Goal: Task Accomplishment & Management: Use online tool/utility

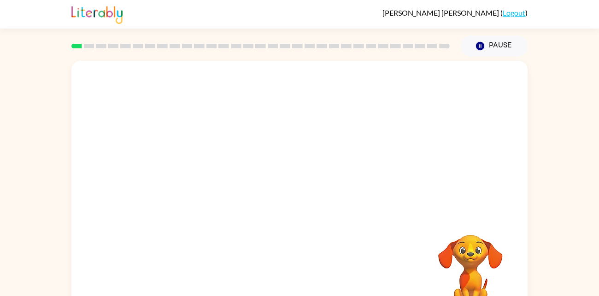
scroll to position [28, 0]
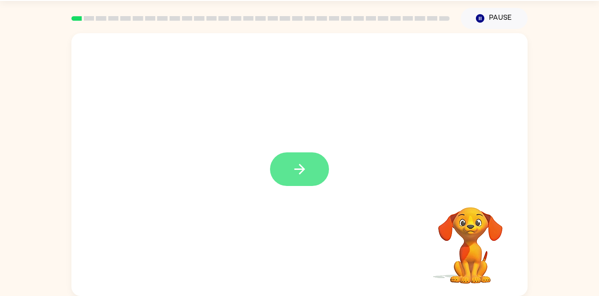
click at [306, 173] on icon "button" at bounding box center [300, 169] width 16 height 16
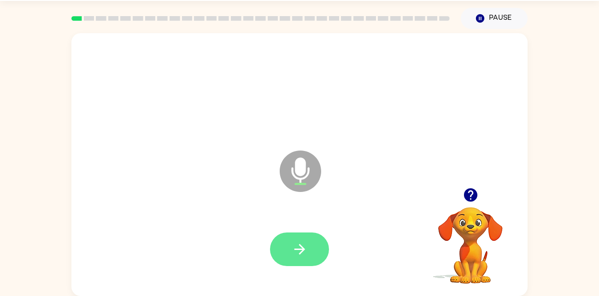
click at [296, 246] on icon "button" at bounding box center [300, 249] width 16 height 16
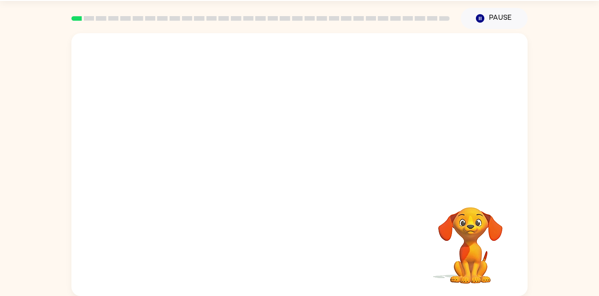
click at [564, 225] on div "Your browser must support playing .mp4 files to use Literably. Please try using…" at bounding box center [299, 162] width 599 height 267
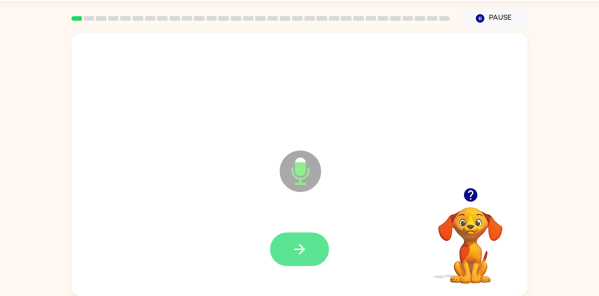
click at [308, 238] on button "button" at bounding box center [299, 250] width 59 height 34
click at [284, 245] on button "button" at bounding box center [299, 250] width 59 height 34
click at [301, 240] on button "button" at bounding box center [299, 250] width 59 height 34
click at [292, 243] on icon "button" at bounding box center [300, 249] width 16 height 16
click at [288, 264] on button "button" at bounding box center [299, 250] width 59 height 34
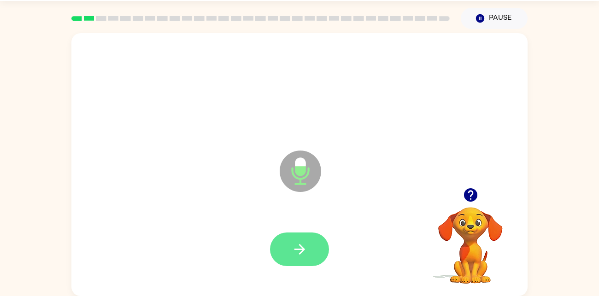
click at [290, 239] on button "button" at bounding box center [299, 250] width 59 height 34
click at [294, 248] on icon "button" at bounding box center [300, 249] width 16 height 16
click at [313, 246] on button "button" at bounding box center [299, 250] width 59 height 34
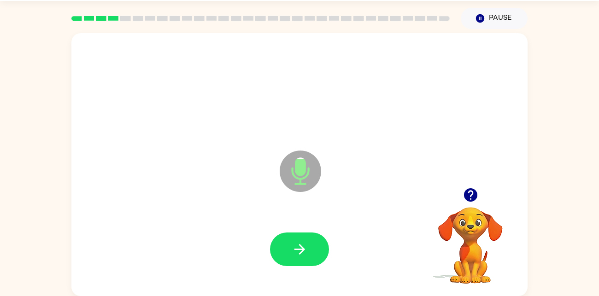
scroll to position [26, 0]
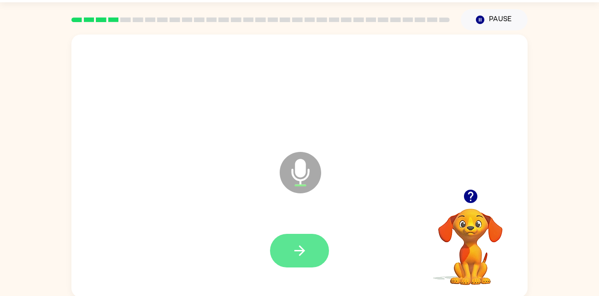
click at [305, 248] on icon "button" at bounding box center [300, 251] width 16 height 16
click at [311, 253] on button "button" at bounding box center [299, 251] width 59 height 34
click at [308, 262] on button "button" at bounding box center [299, 251] width 59 height 34
click at [292, 254] on icon "button" at bounding box center [300, 251] width 16 height 16
click at [292, 250] on icon "button" at bounding box center [300, 251] width 16 height 16
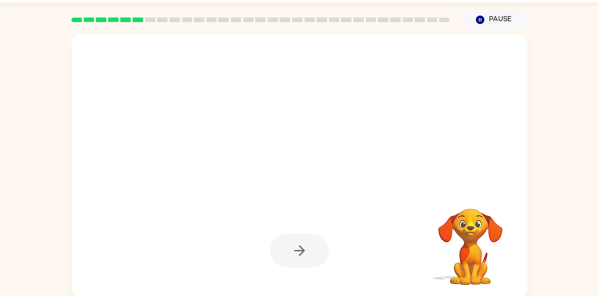
click at [312, 246] on div at bounding box center [299, 251] width 59 height 34
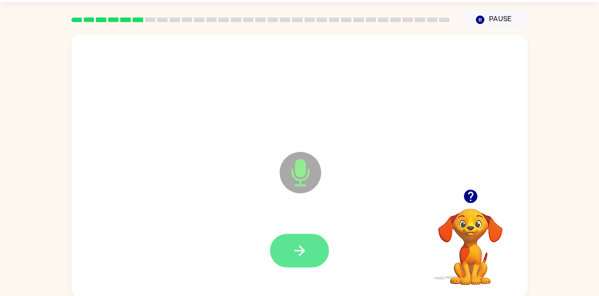
click at [305, 238] on button "button" at bounding box center [299, 251] width 59 height 34
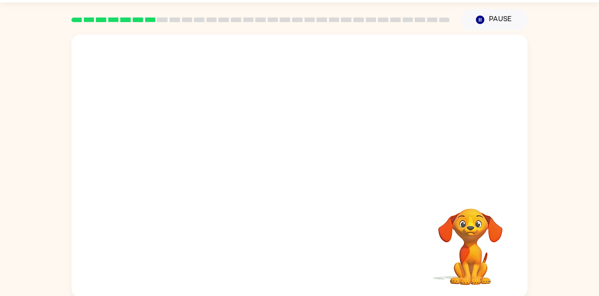
click at [463, 265] on video "Your browser must support playing .mp4 files to use Literably. Please try using…" at bounding box center [470, 240] width 92 height 92
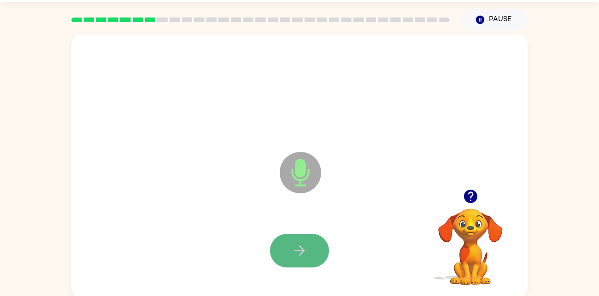
click at [283, 241] on button "button" at bounding box center [299, 251] width 59 height 34
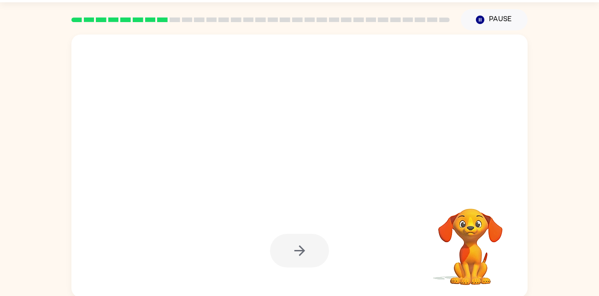
click at [302, 248] on div at bounding box center [299, 251] width 59 height 34
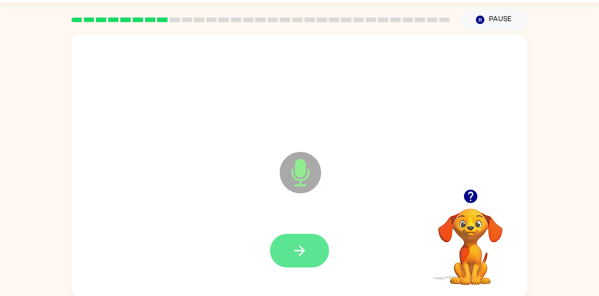
click at [304, 245] on icon "button" at bounding box center [300, 251] width 16 height 16
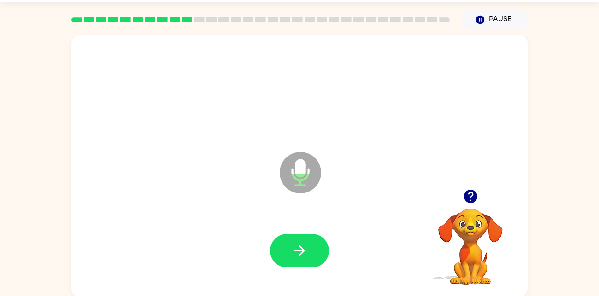
click at [304, 245] on icon "button" at bounding box center [300, 251] width 16 height 16
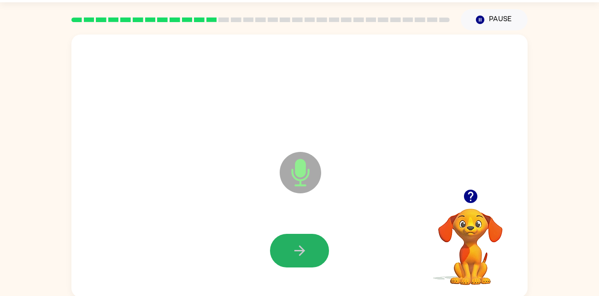
click at [304, 245] on icon "button" at bounding box center [300, 251] width 16 height 16
click at [304, 245] on div at bounding box center [299, 251] width 59 height 34
click at [304, 245] on icon "button" at bounding box center [300, 251] width 16 height 16
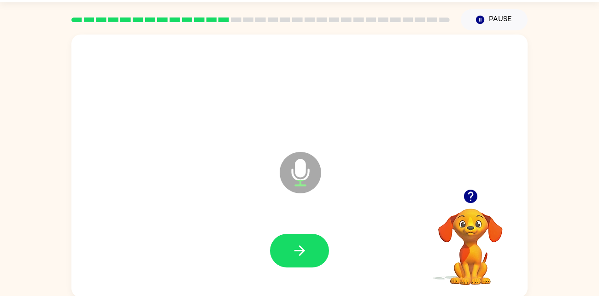
click at [468, 190] on icon "button" at bounding box center [470, 196] width 16 height 16
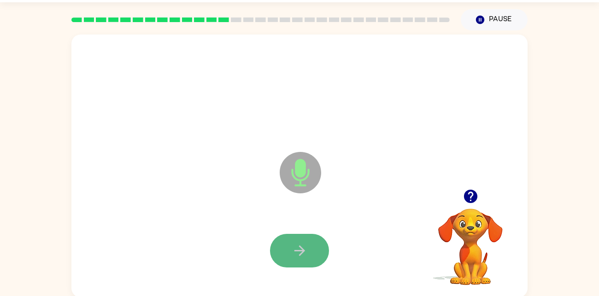
click at [299, 260] on button "button" at bounding box center [299, 251] width 59 height 34
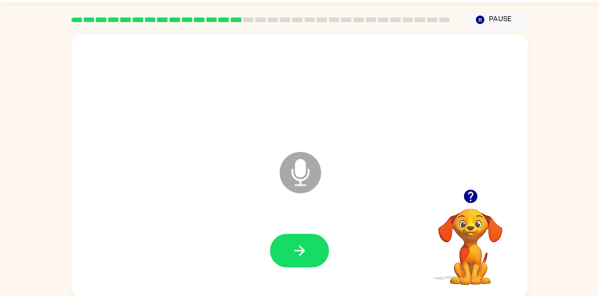
click at [299, 260] on button "button" at bounding box center [299, 251] width 59 height 34
click at [315, 260] on button "button" at bounding box center [299, 251] width 59 height 34
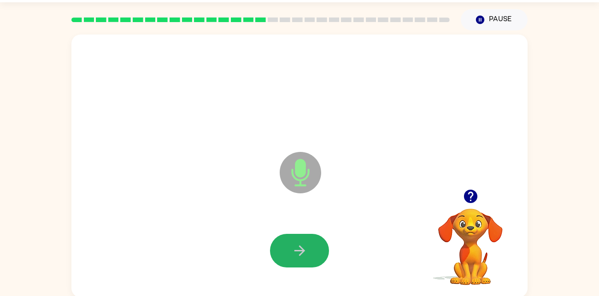
click at [315, 260] on button "button" at bounding box center [299, 251] width 59 height 34
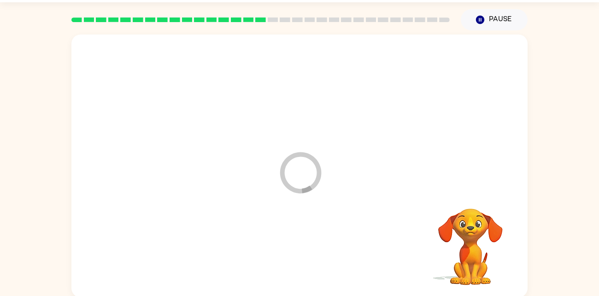
click at [315, 260] on div at bounding box center [300, 251] width 438 height 76
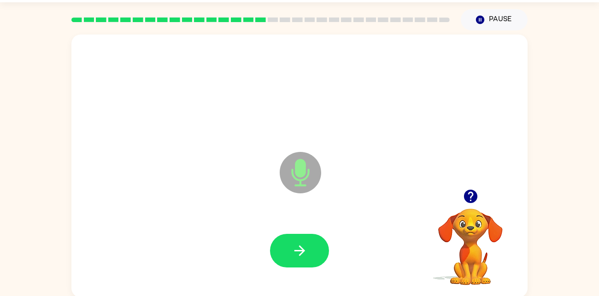
click at [315, 260] on button "button" at bounding box center [299, 251] width 59 height 34
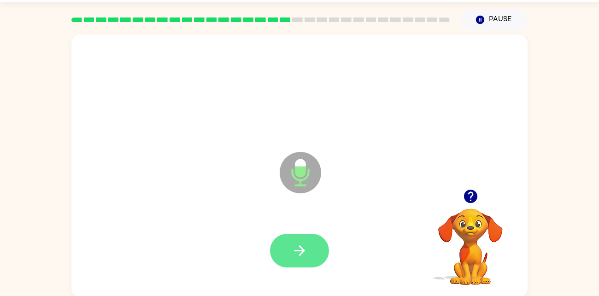
click at [315, 262] on button "button" at bounding box center [299, 251] width 59 height 34
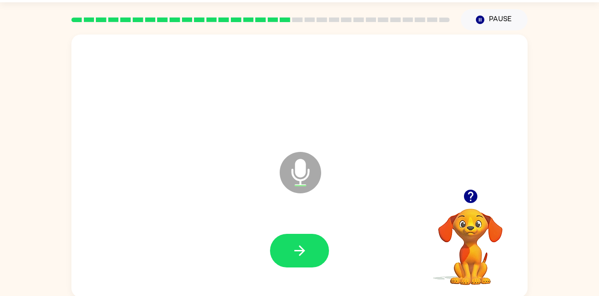
click at [315, 262] on button "button" at bounding box center [299, 251] width 59 height 34
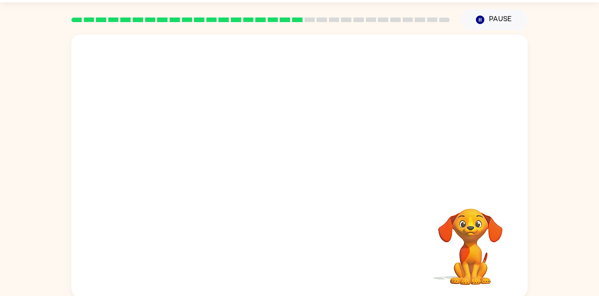
click at [315, 262] on div "Your browser must support playing .mp4 files to use Literably. Please try using…" at bounding box center [299, 166] width 456 height 263
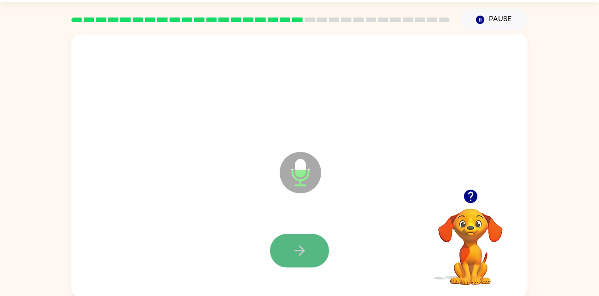
click at [295, 244] on icon "button" at bounding box center [300, 251] width 16 height 16
click at [294, 243] on icon "button" at bounding box center [300, 251] width 16 height 16
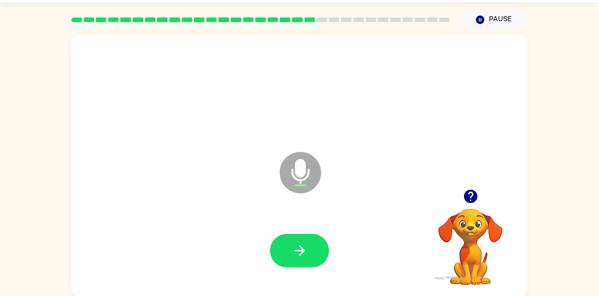
click at [294, 243] on icon "button" at bounding box center [300, 251] width 16 height 16
click at [295, 242] on button "button" at bounding box center [299, 251] width 59 height 34
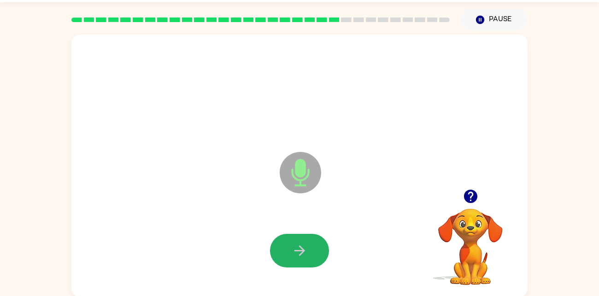
click at [295, 242] on button "button" at bounding box center [299, 251] width 59 height 34
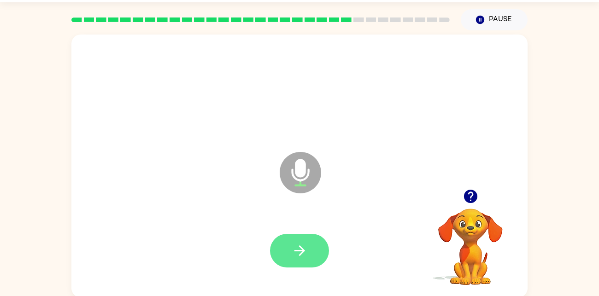
click at [293, 240] on button "button" at bounding box center [299, 251] width 59 height 34
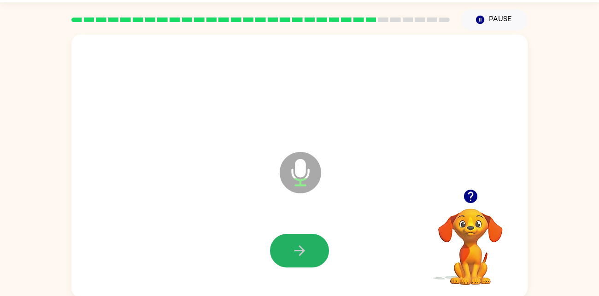
click at [315, 245] on button "button" at bounding box center [299, 251] width 59 height 34
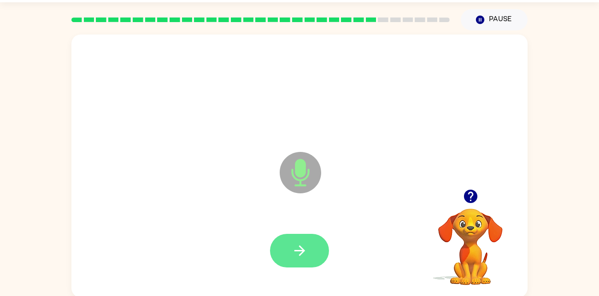
click at [311, 245] on button "button" at bounding box center [299, 251] width 59 height 34
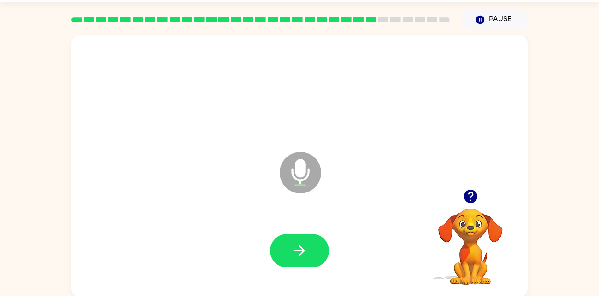
click at [311, 245] on button "button" at bounding box center [299, 251] width 59 height 34
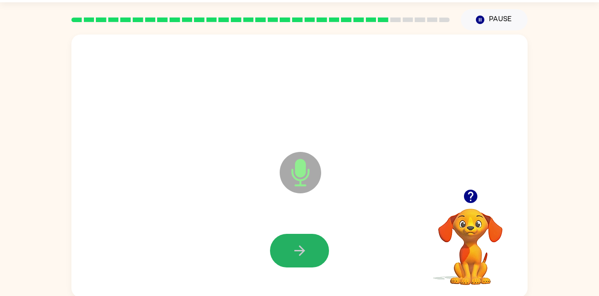
click at [311, 245] on button "button" at bounding box center [299, 251] width 59 height 34
click at [301, 248] on icon "button" at bounding box center [299, 250] width 11 height 11
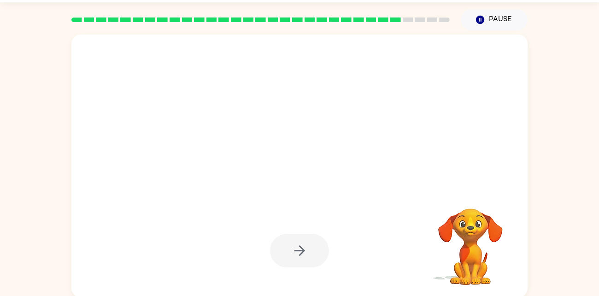
click at [301, 248] on div at bounding box center [299, 251] width 59 height 34
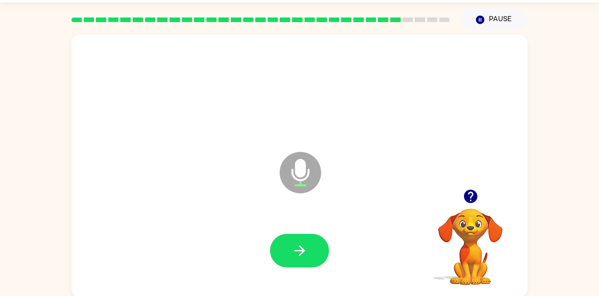
click at [301, 248] on icon "button" at bounding box center [299, 250] width 11 height 11
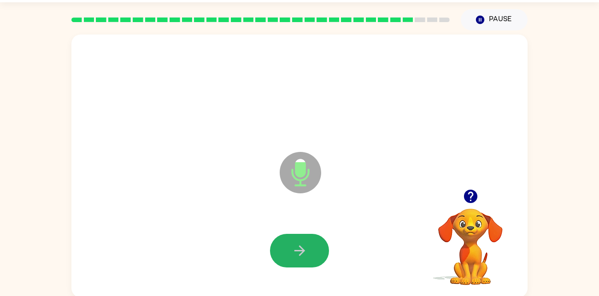
click at [301, 248] on icon "button" at bounding box center [299, 250] width 11 height 11
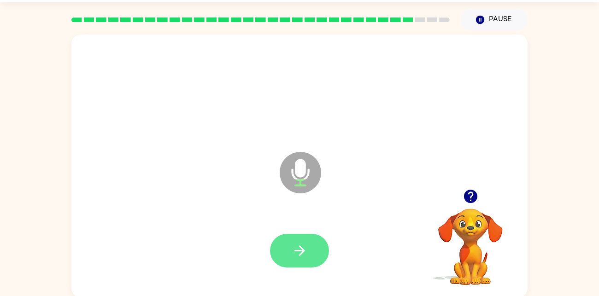
click at [303, 248] on icon "button" at bounding box center [300, 251] width 16 height 16
click at [284, 242] on button "button" at bounding box center [299, 251] width 59 height 34
click at [293, 249] on icon "button" at bounding box center [300, 251] width 16 height 16
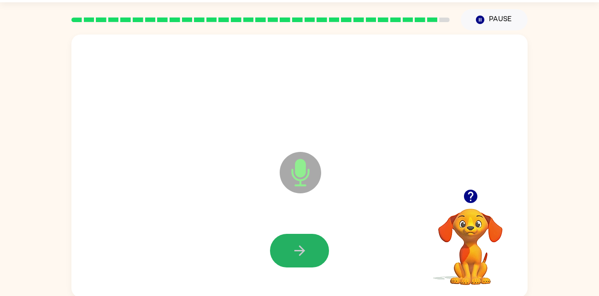
click at [293, 249] on icon "button" at bounding box center [300, 251] width 16 height 16
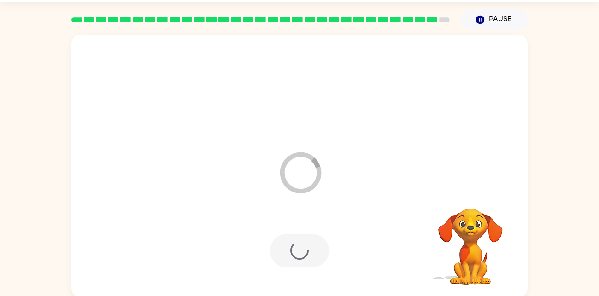
scroll to position [11, 0]
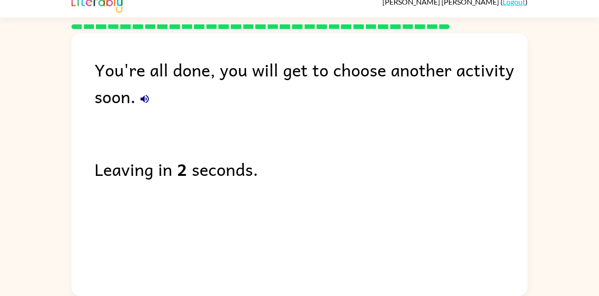
click at [146, 99] on icon "button" at bounding box center [144, 99] width 8 height 8
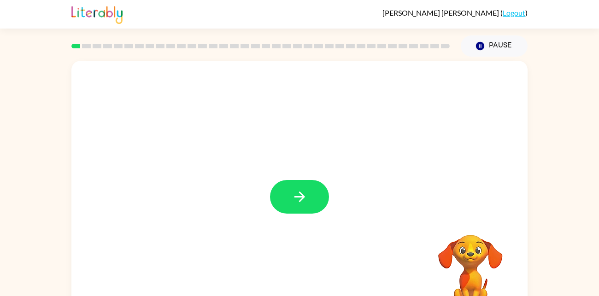
click at [291, 277] on div at bounding box center [299, 192] width 456 height 263
click at [299, 194] on icon "button" at bounding box center [300, 197] width 16 height 16
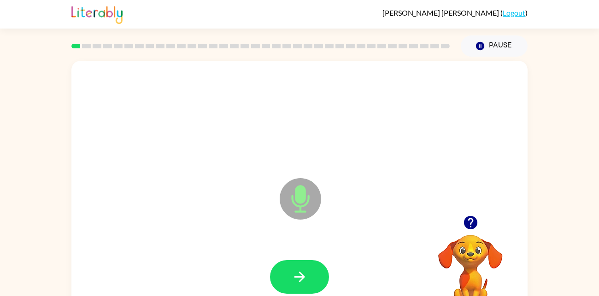
click at [210, 221] on div "Microphone The Microphone is here when it is your turn to talk" at bounding box center [299, 192] width 456 height 263
click at [311, 275] on button "button" at bounding box center [299, 277] width 59 height 34
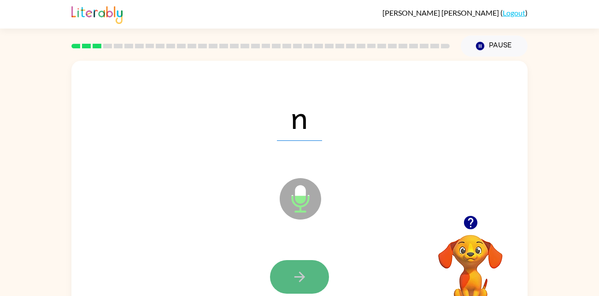
click at [312, 275] on button "button" at bounding box center [299, 277] width 59 height 34
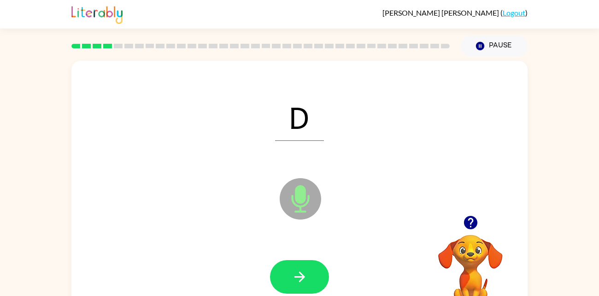
click at [312, 275] on button "button" at bounding box center [299, 277] width 59 height 34
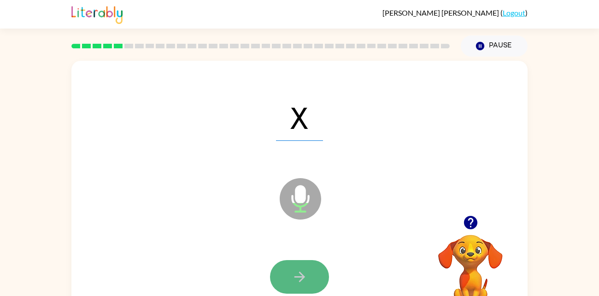
click at [316, 269] on button "button" at bounding box center [299, 277] width 59 height 34
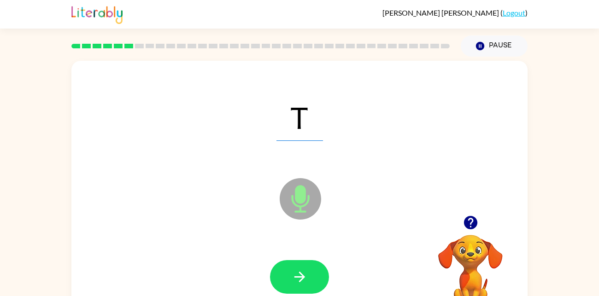
click at [312, 258] on div at bounding box center [300, 278] width 438 height 76
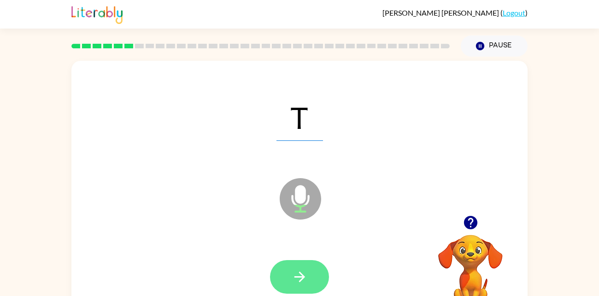
click at [313, 272] on button "button" at bounding box center [299, 277] width 59 height 34
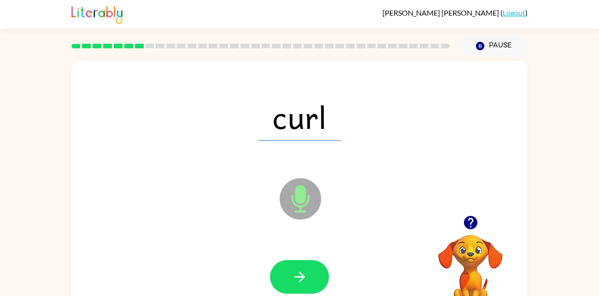
click at [313, 272] on button "button" at bounding box center [299, 277] width 59 height 34
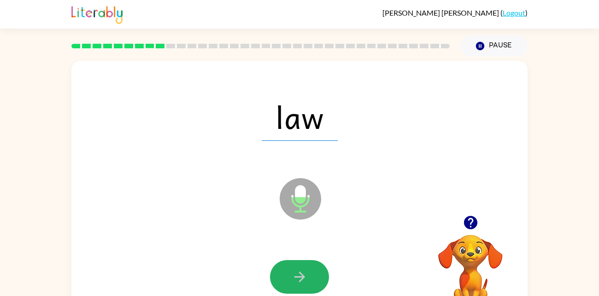
click at [313, 272] on button "button" at bounding box center [299, 277] width 59 height 34
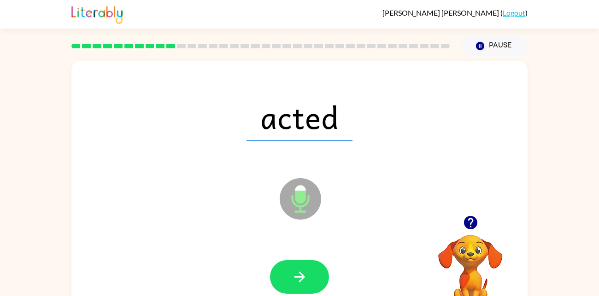
click at [313, 272] on button "button" at bounding box center [299, 277] width 59 height 34
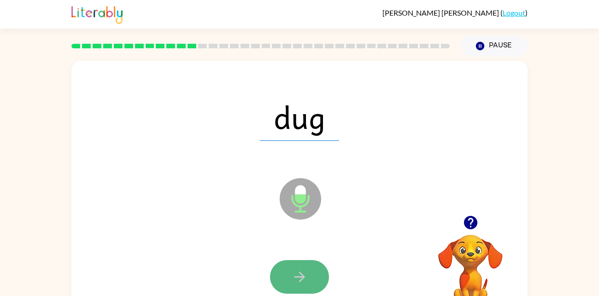
click at [315, 270] on button "button" at bounding box center [299, 277] width 59 height 34
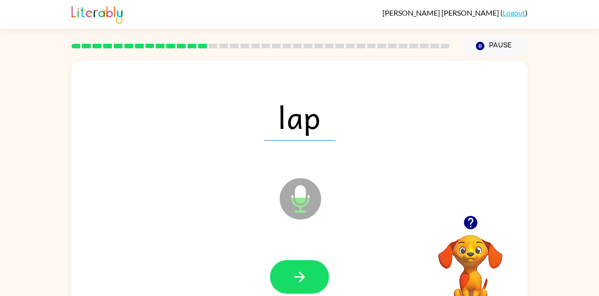
click at [315, 270] on button "button" at bounding box center [299, 277] width 59 height 34
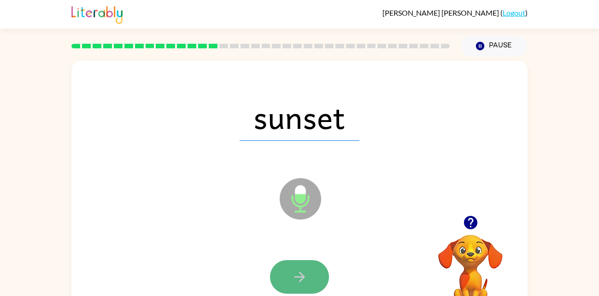
click at [315, 270] on button "button" at bounding box center [299, 277] width 59 height 34
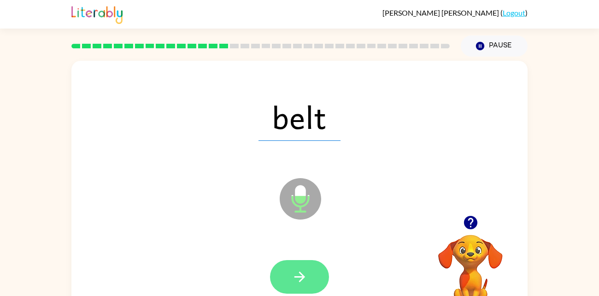
click at [299, 282] on icon "button" at bounding box center [300, 277] width 16 height 16
click at [298, 272] on icon "button" at bounding box center [300, 277] width 16 height 16
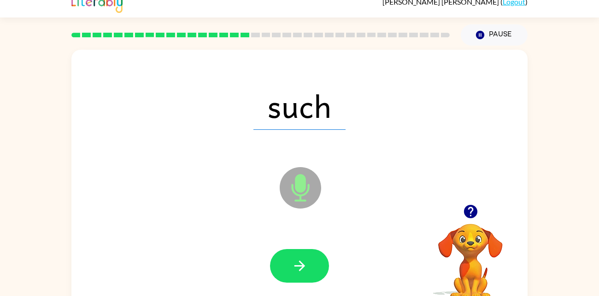
scroll to position [12, 0]
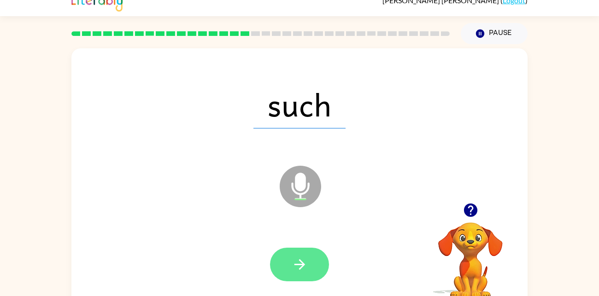
click at [292, 262] on icon "button" at bounding box center [300, 265] width 16 height 16
click at [312, 256] on button "button" at bounding box center [299, 265] width 59 height 34
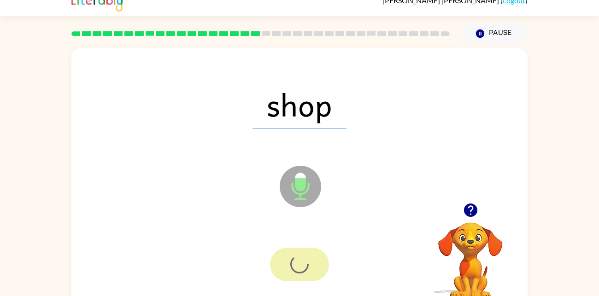
scroll to position [11, 0]
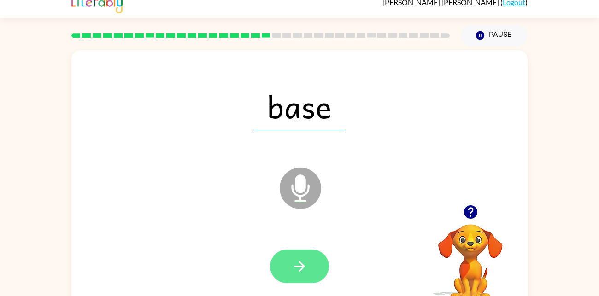
click at [317, 277] on button "button" at bounding box center [299, 267] width 59 height 34
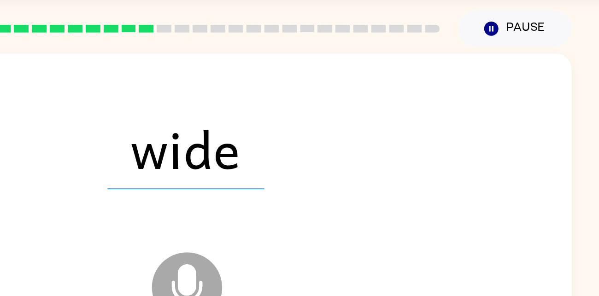
scroll to position [10, 0]
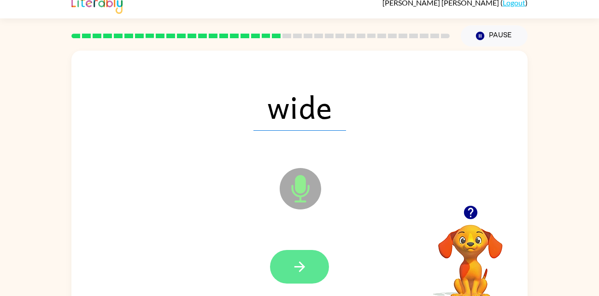
click at [292, 268] on icon "button" at bounding box center [300, 267] width 16 height 16
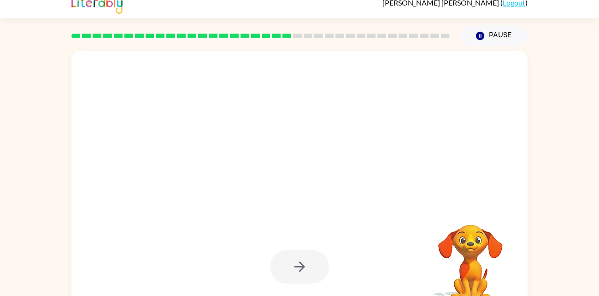
click at [305, 263] on div at bounding box center [299, 267] width 59 height 34
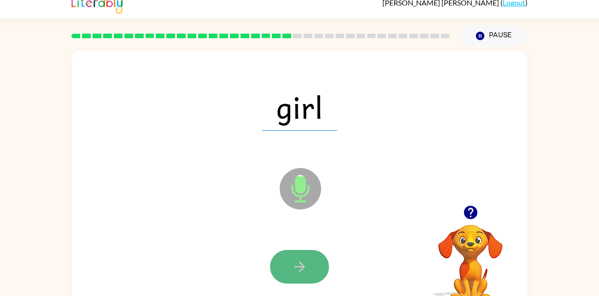
click at [306, 264] on icon "button" at bounding box center [300, 267] width 16 height 16
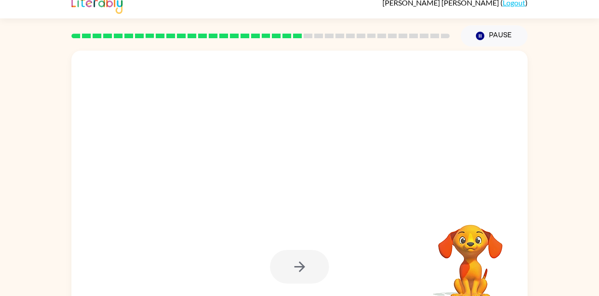
click at [306, 264] on div at bounding box center [299, 267] width 59 height 34
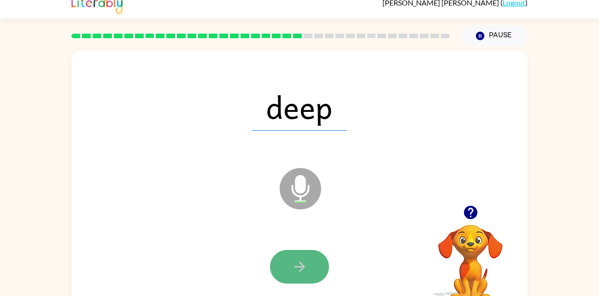
click at [308, 269] on button "button" at bounding box center [299, 267] width 59 height 34
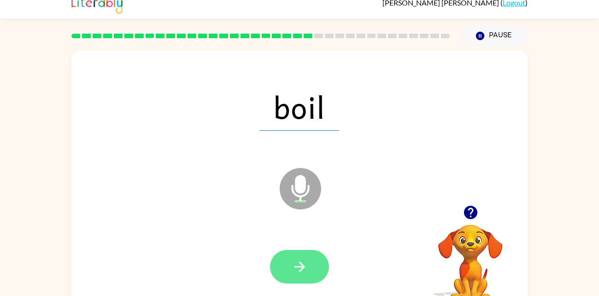
click at [308, 274] on button "button" at bounding box center [299, 267] width 59 height 34
click at [320, 278] on button "button" at bounding box center [299, 267] width 59 height 34
click at [307, 271] on icon "button" at bounding box center [300, 267] width 16 height 16
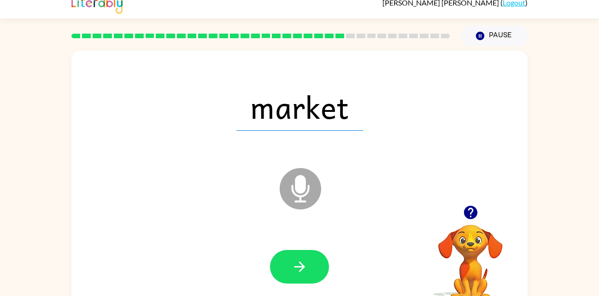
click at [307, 271] on icon "button" at bounding box center [300, 267] width 16 height 16
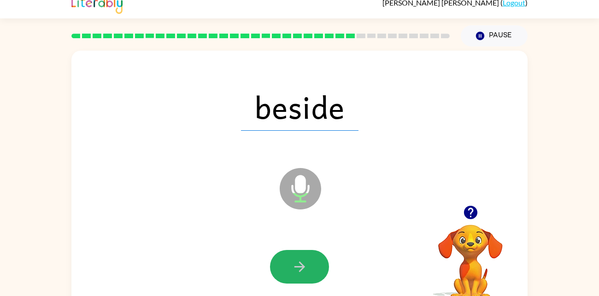
click at [307, 271] on icon "button" at bounding box center [300, 267] width 16 height 16
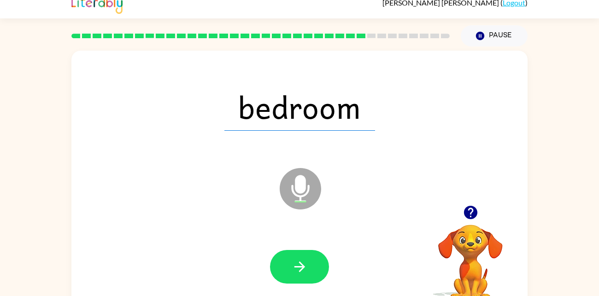
click at [307, 271] on icon "button" at bounding box center [300, 267] width 16 height 16
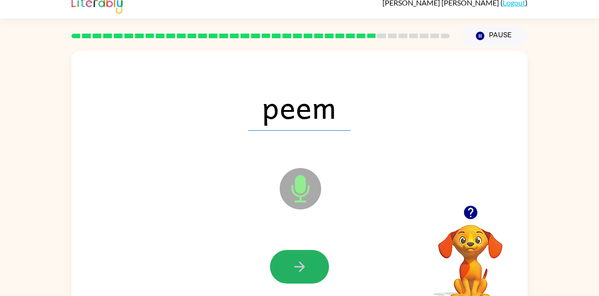
click at [307, 271] on icon "button" at bounding box center [300, 267] width 16 height 16
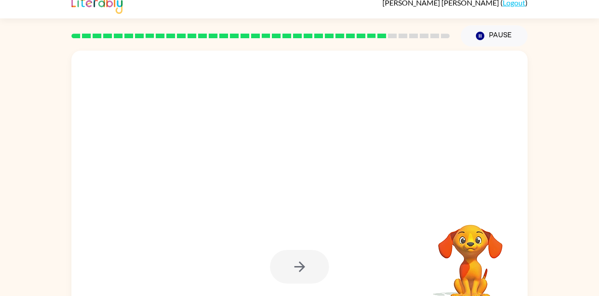
click at [307, 271] on div at bounding box center [299, 267] width 59 height 34
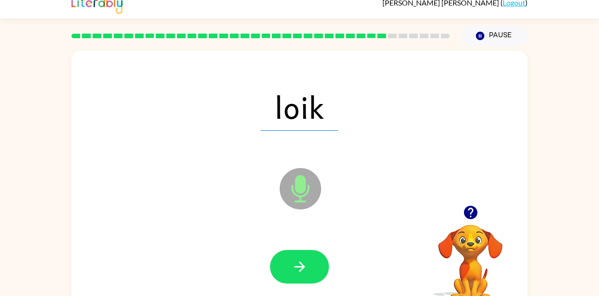
click at [307, 271] on icon "button" at bounding box center [300, 267] width 16 height 16
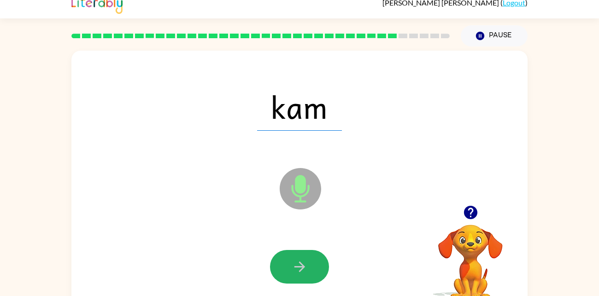
click at [307, 271] on icon "button" at bounding box center [300, 267] width 16 height 16
click at [307, 271] on div at bounding box center [299, 267] width 59 height 34
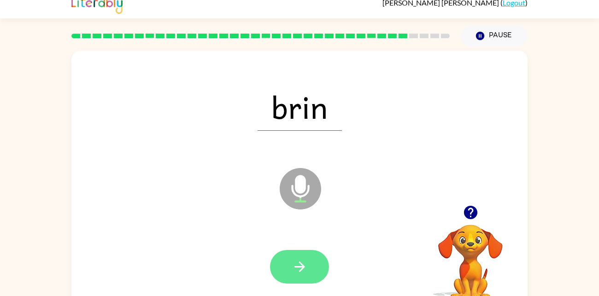
click at [307, 271] on icon "button" at bounding box center [300, 267] width 16 height 16
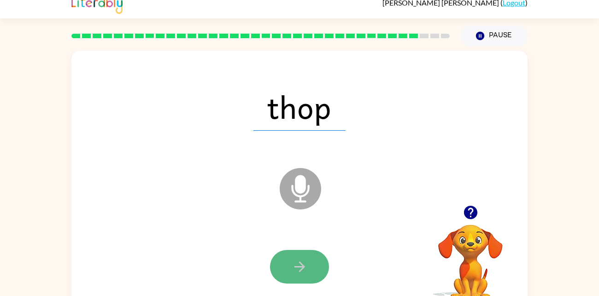
click at [308, 273] on button "button" at bounding box center [299, 267] width 59 height 34
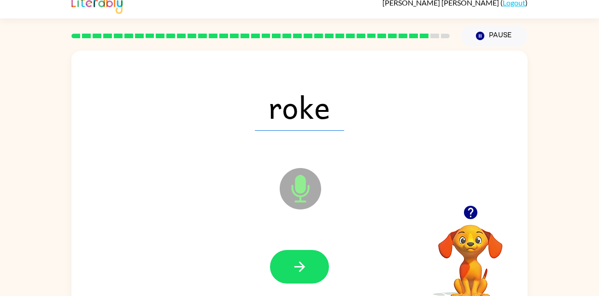
click at [299, 291] on div at bounding box center [300, 267] width 438 height 76
click at [303, 263] on icon "button" at bounding box center [300, 267] width 16 height 16
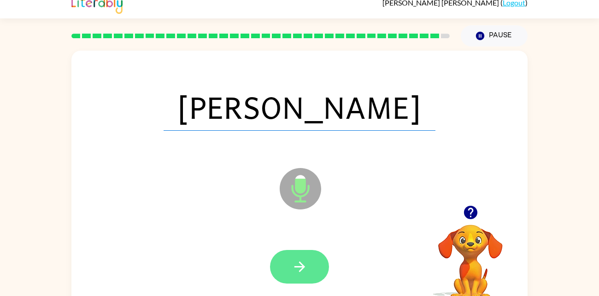
click at [304, 263] on icon "button" at bounding box center [300, 267] width 16 height 16
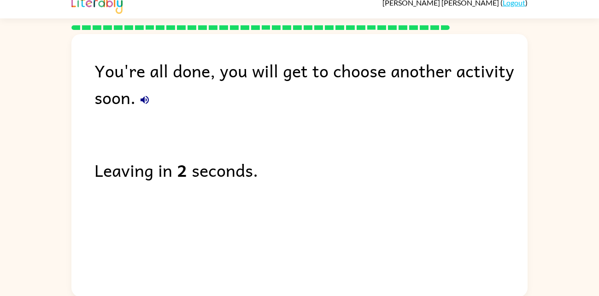
click at [144, 94] on icon "button" at bounding box center [144, 99] width 11 height 11
